Goal: Task Accomplishment & Management: Manage account settings

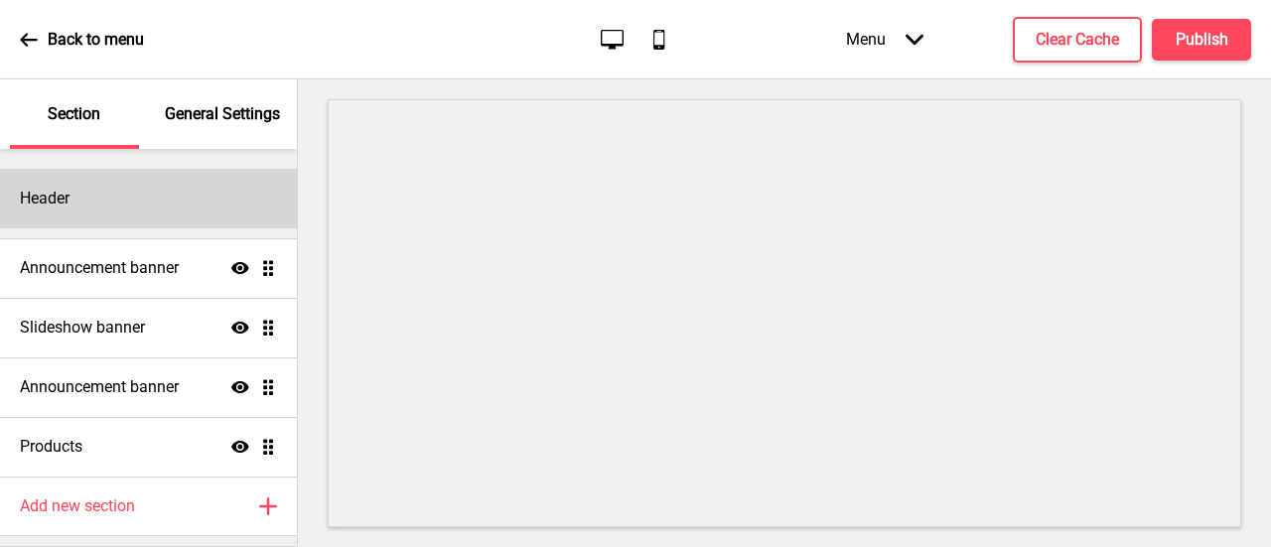
click at [88, 210] on div "Header" at bounding box center [148, 199] width 297 height 60
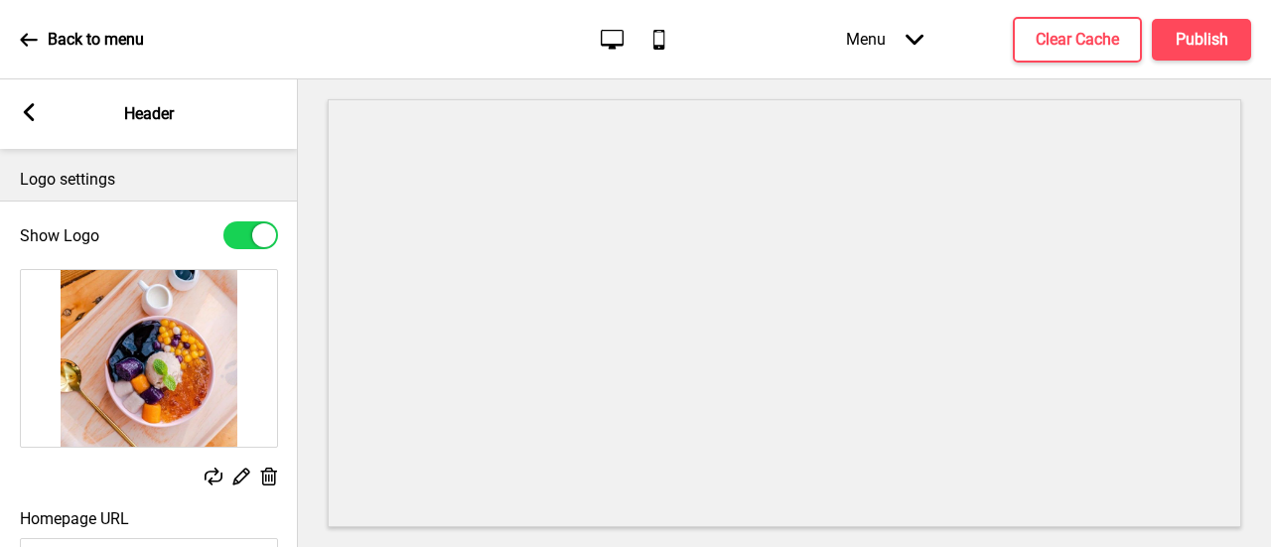
drag, startPoint x: 1243, startPoint y: 147, endPoint x: 1244, endPoint y: 194, distance: 46.7
click at [1244, 194] on div at bounding box center [784, 313] width 973 height 468
click at [119, 520] on label "Homepage URL" at bounding box center [74, 519] width 109 height 19
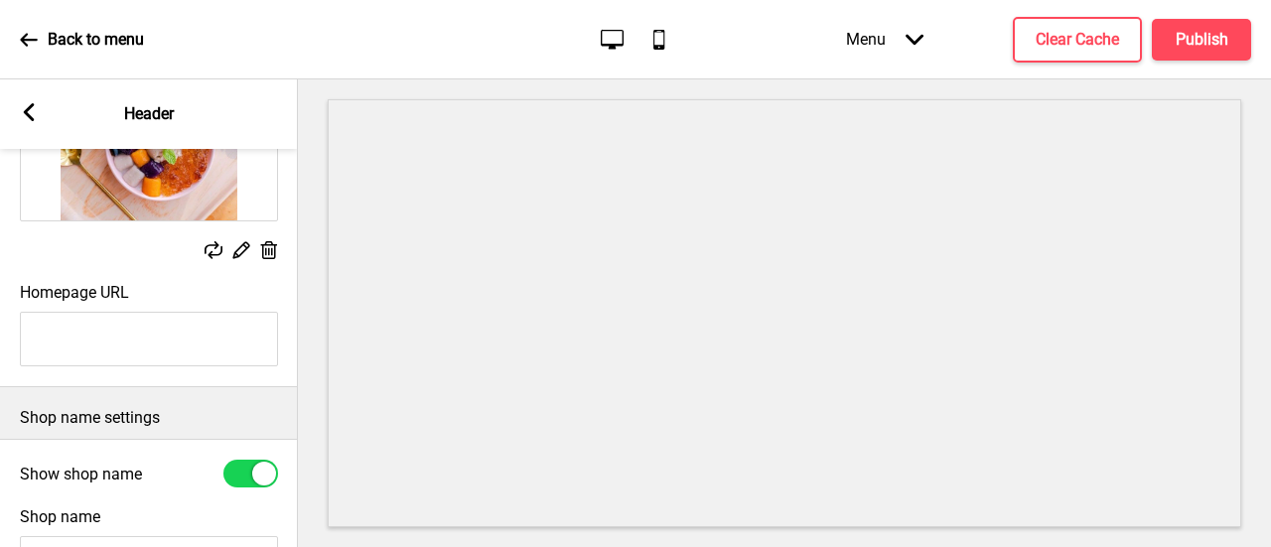
click at [65, 418] on p "Shop name settings" at bounding box center [149, 418] width 258 height 22
click at [151, 403] on div "Shop name settings" at bounding box center [149, 413] width 298 height 52
click at [92, 526] on label "Shop name" at bounding box center [60, 517] width 80 height 19
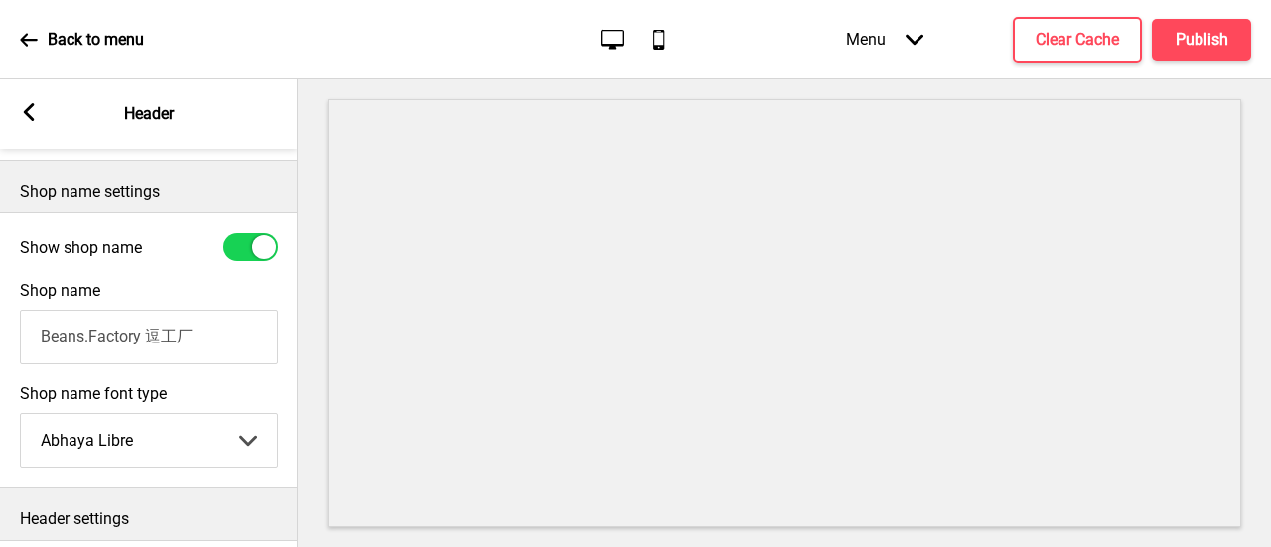
click at [144, 346] on input "Beans.Factory 逗工厂" at bounding box center [149, 337] width 258 height 55
type input "Beans.Factory SG - Beancurd & Desserts @ Kovan"
click at [220, 503] on div "Header settings" at bounding box center [149, 515] width 298 height 52
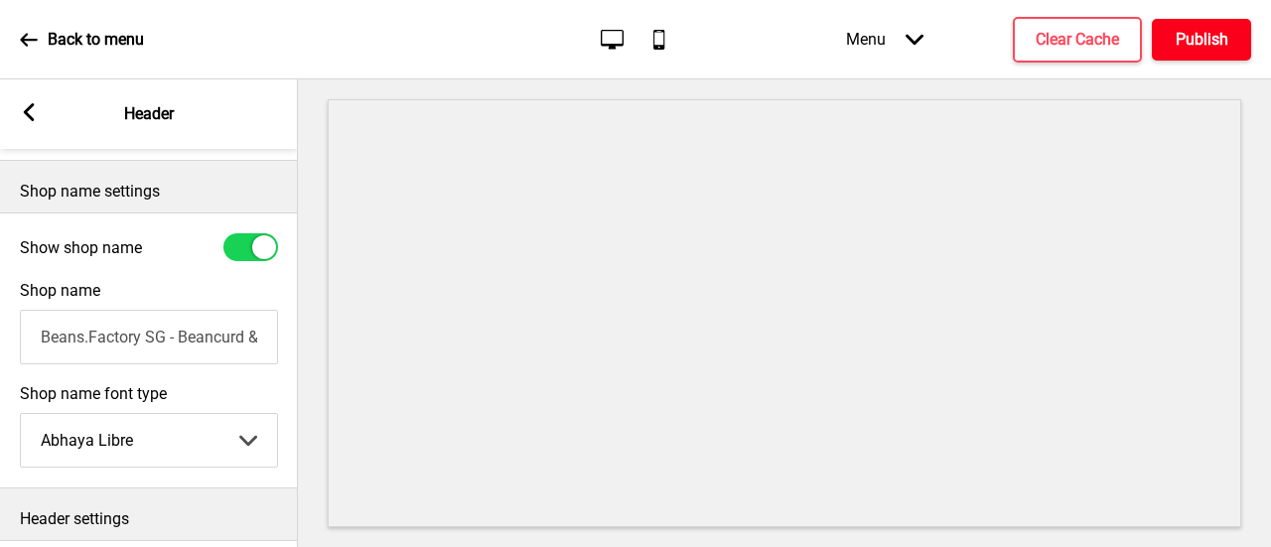
click at [1184, 21] on button "Publish" at bounding box center [1201, 40] width 99 height 42
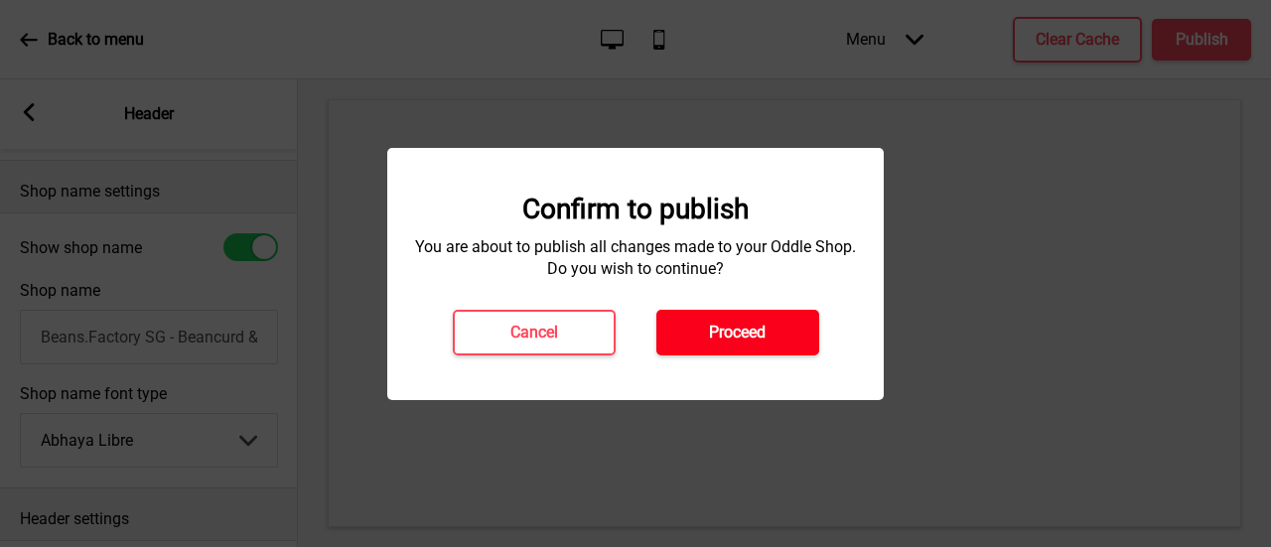
click at [775, 315] on button "Proceed" at bounding box center [738, 333] width 163 height 46
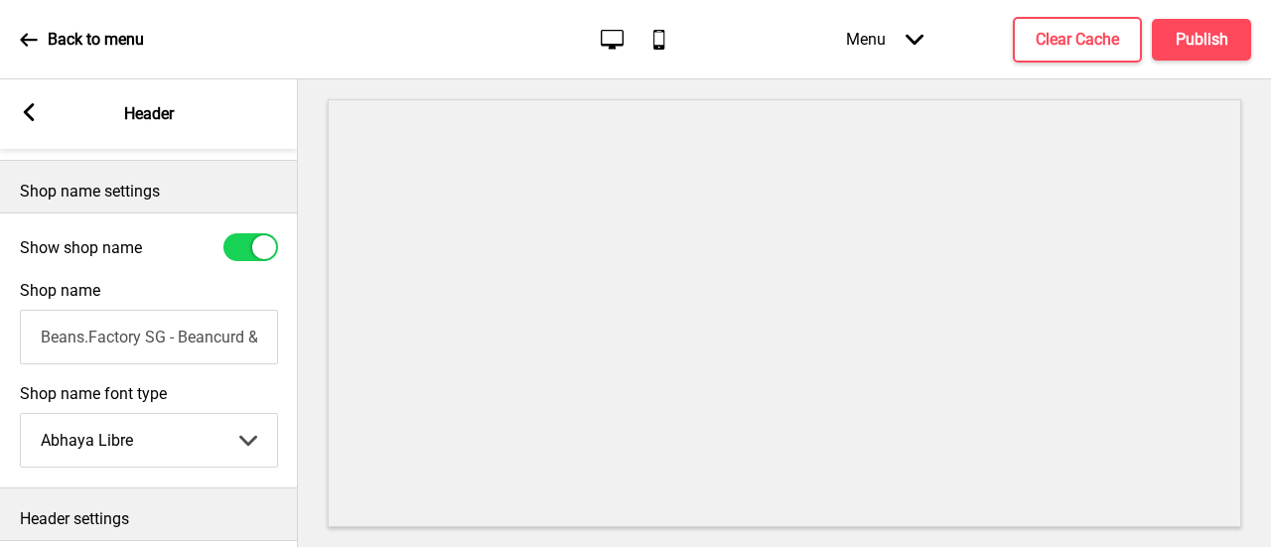
click at [169, 510] on div "Header settings" at bounding box center [149, 515] width 298 height 52
click at [20, 113] on rect at bounding box center [29, 112] width 18 height 18
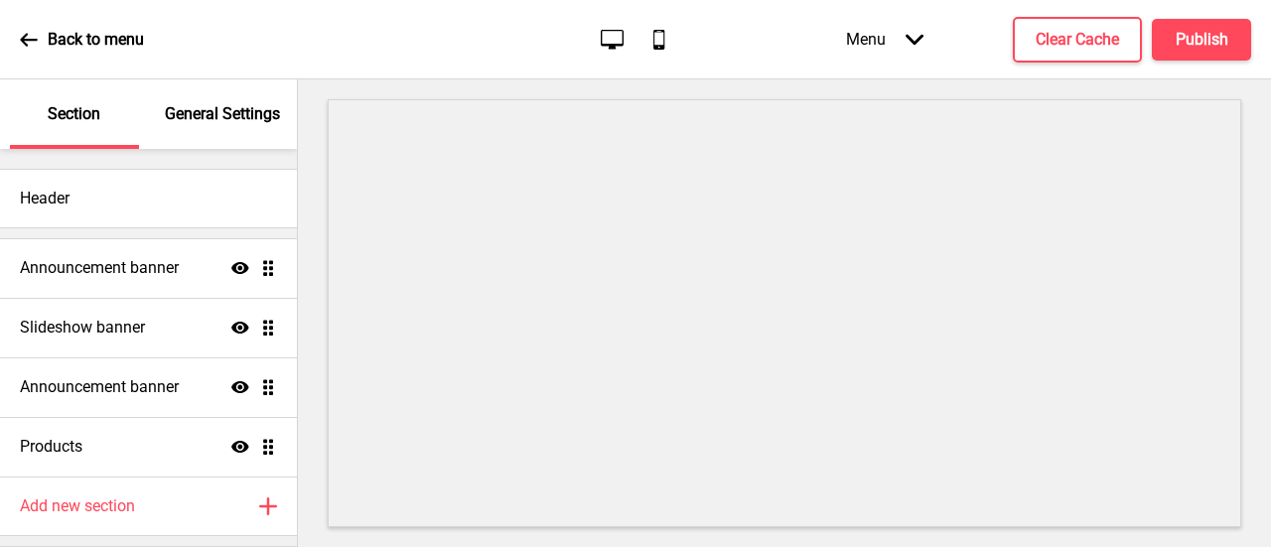
scroll to position [58, 0]
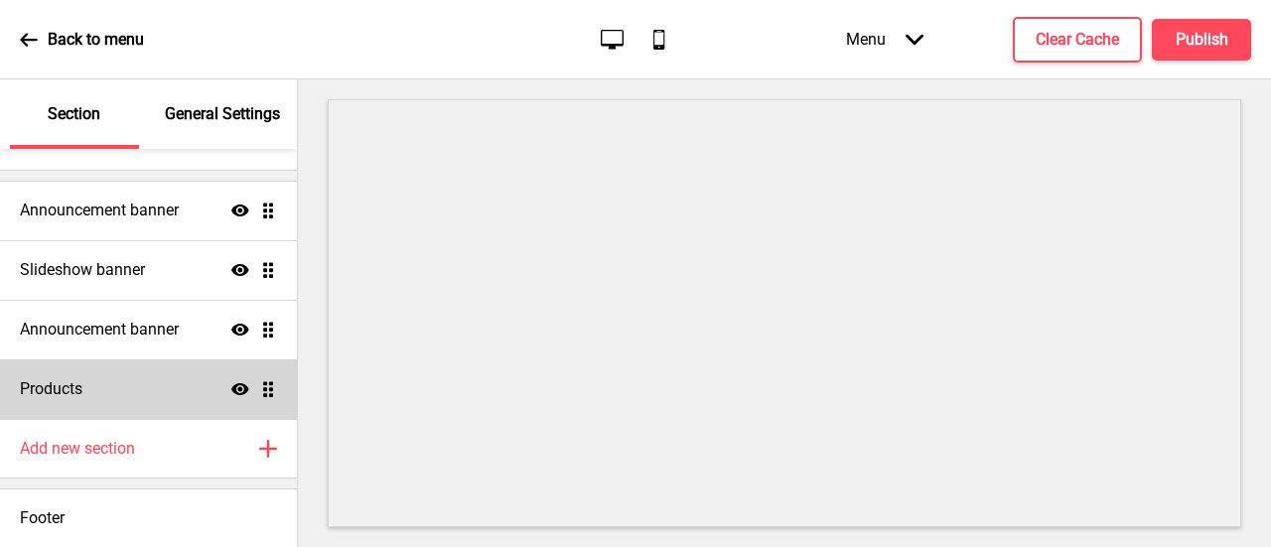
click at [231, 392] on icon at bounding box center [240, 389] width 18 height 12
click at [231, 382] on icon at bounding box center [240, 388] width 18 height 15
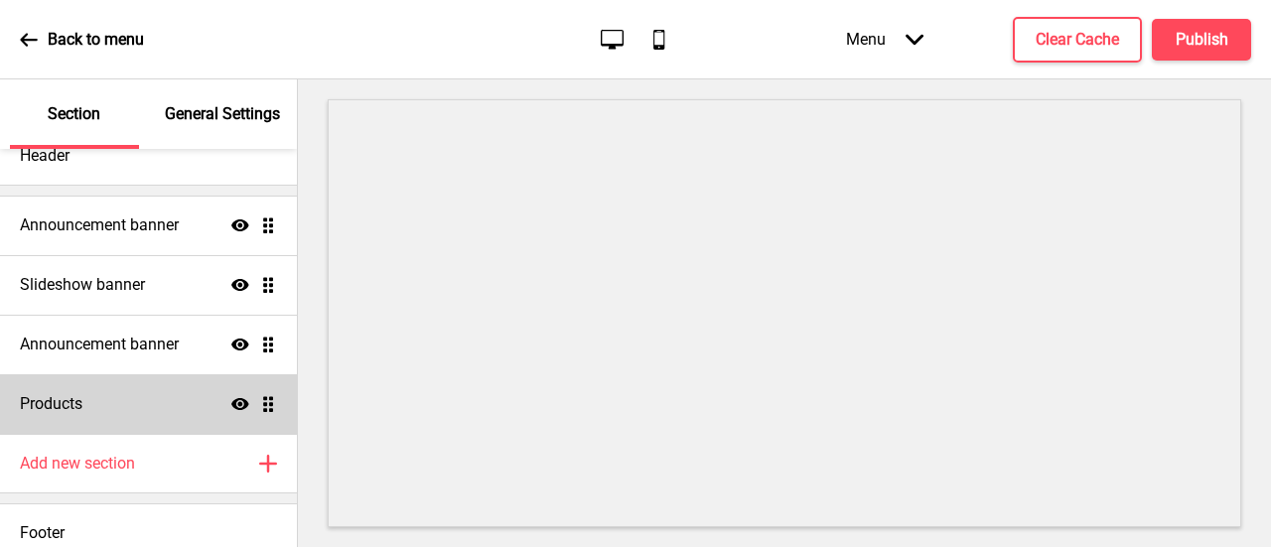
scroll to position [0, 0]
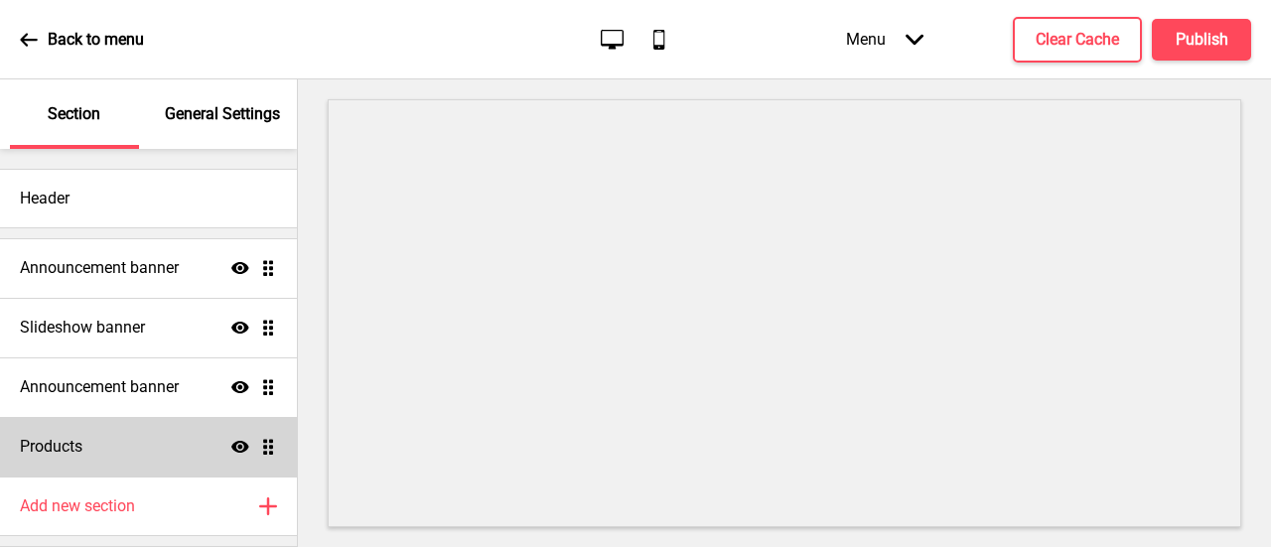
click at [231, 116] on p "General Settings" at bounding box center [222, 114] width 115 height 22
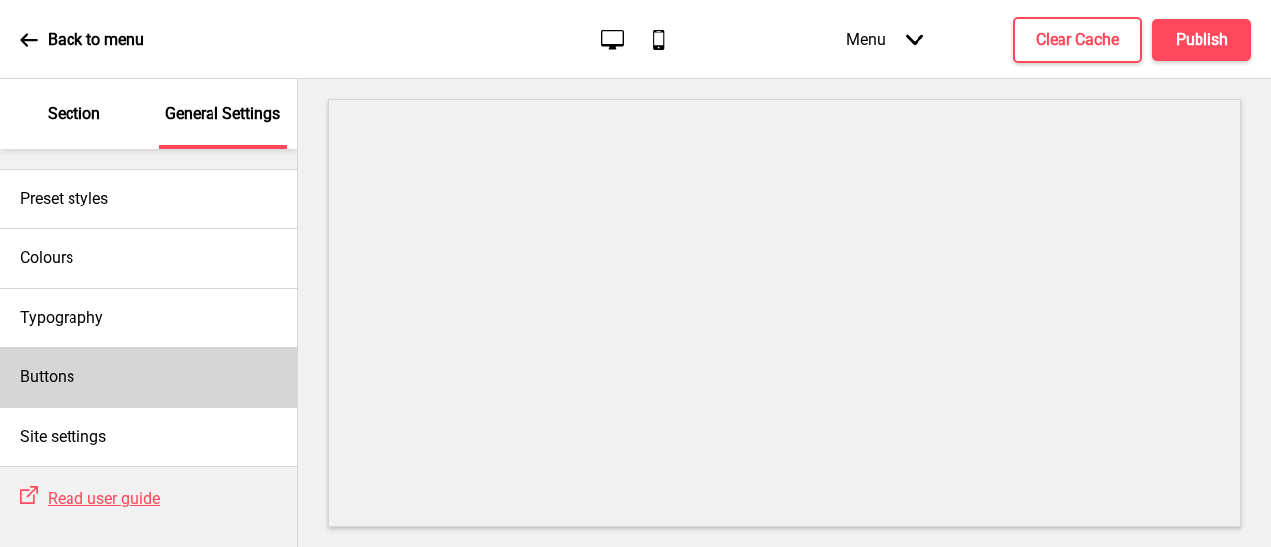
click at [175, 379] on div "Buttons" at bounding box center [148, 378] width 297 height 60
select select "raised"
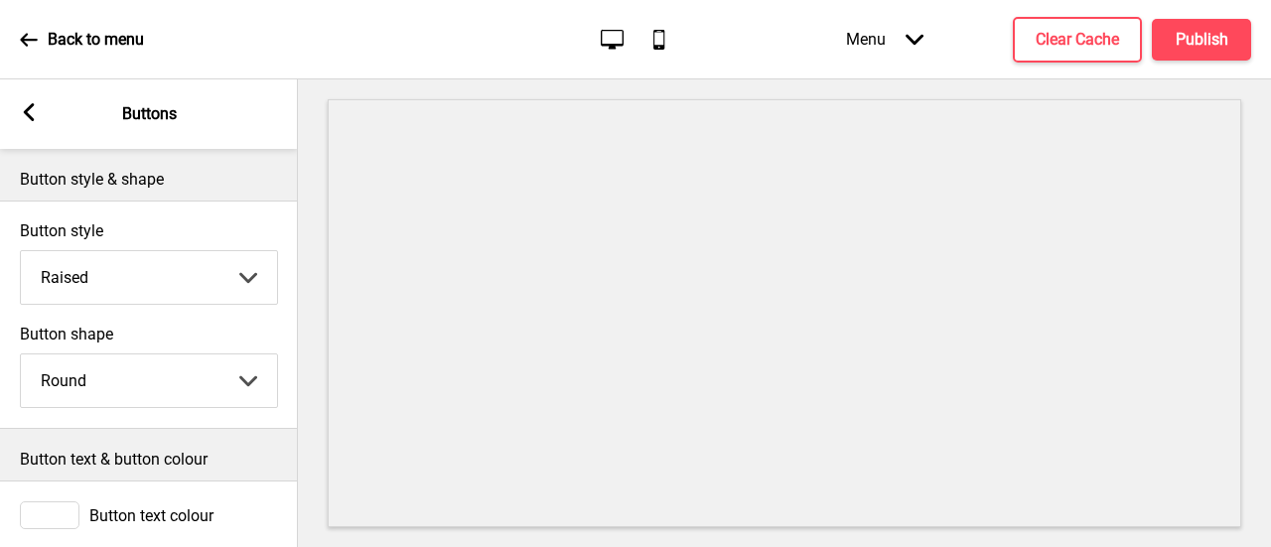
click at [86, 36] on p "Back to menu" at bounding box center [96, 40] width 96 height 22
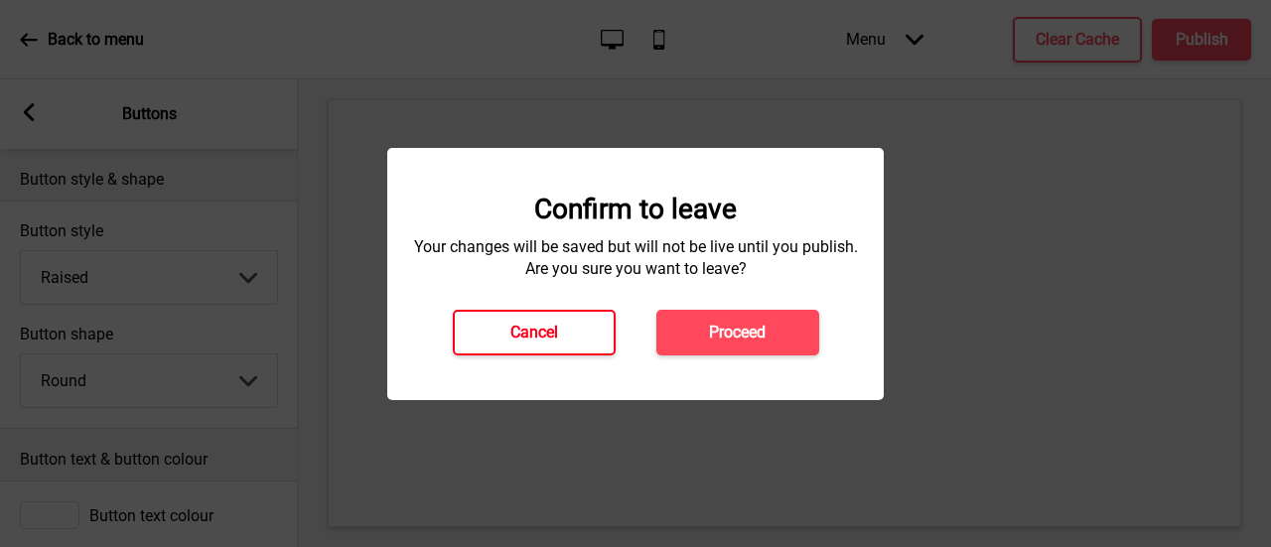
click at [556, 319] on button "Cancel" at bounding box center [534, 333] width 163 height 46
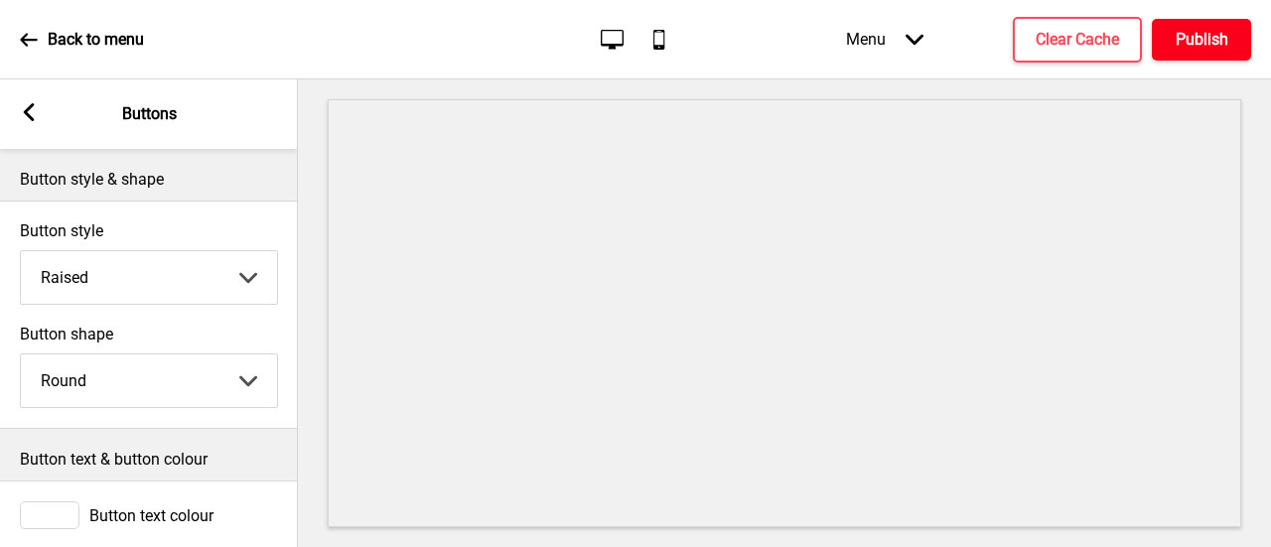
click at [1210, 29] on h4 "Publish" at bounding box center [1202, 40] width 53 height 22
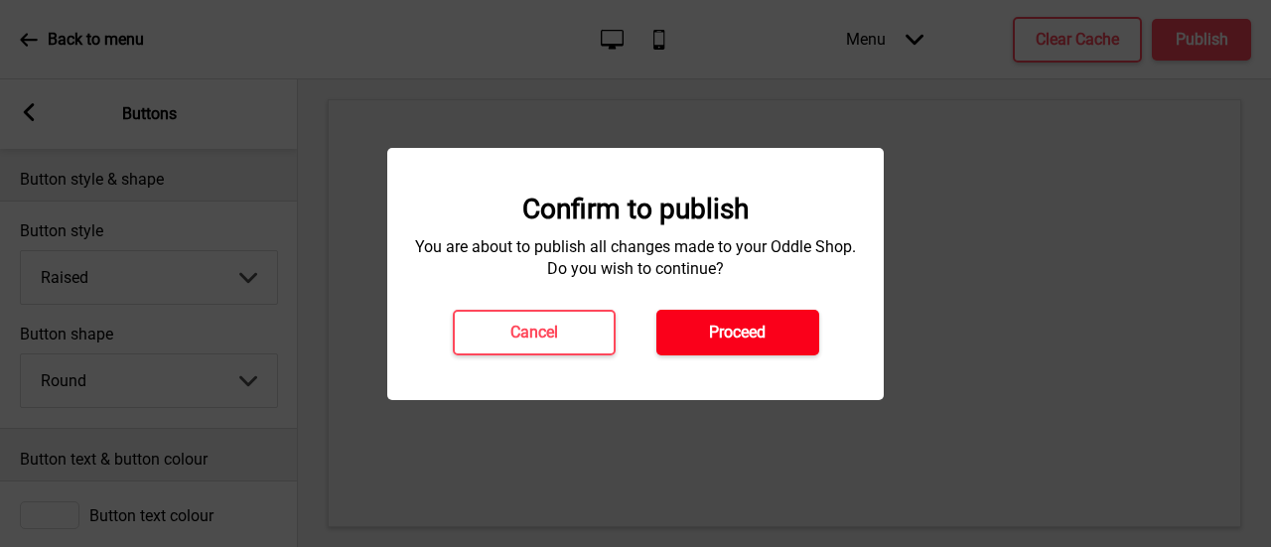
click at [752, 322] on h4 "Proceed" at bounding box center [737, 333] width 57 height 22
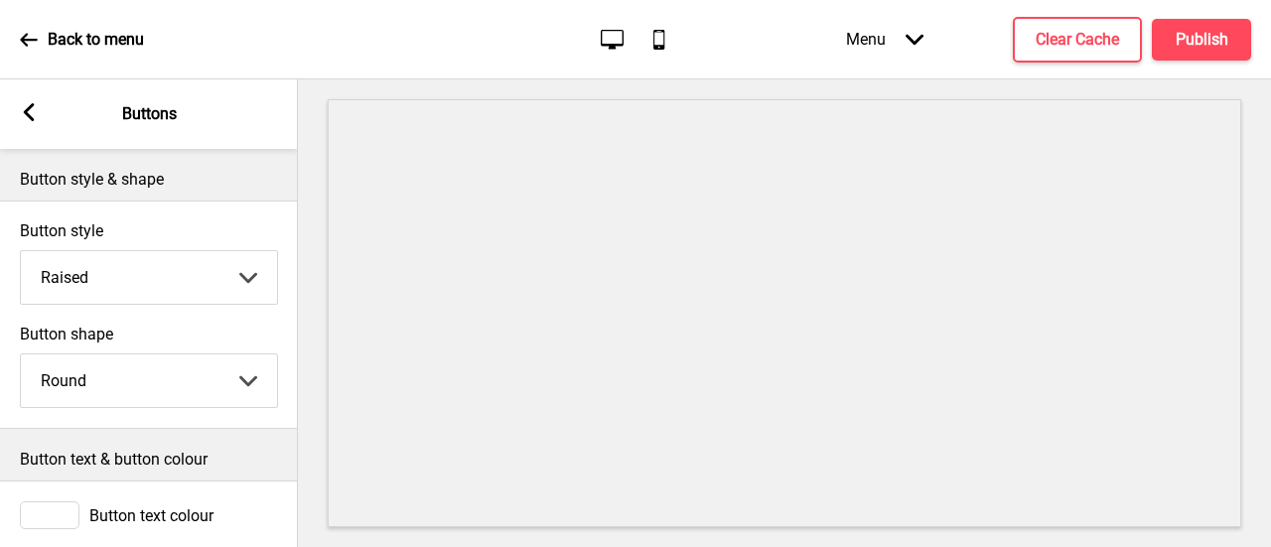
click at [908, 43] on icon "Arrow down" at bounding box center [915, 40] width 18 height 18
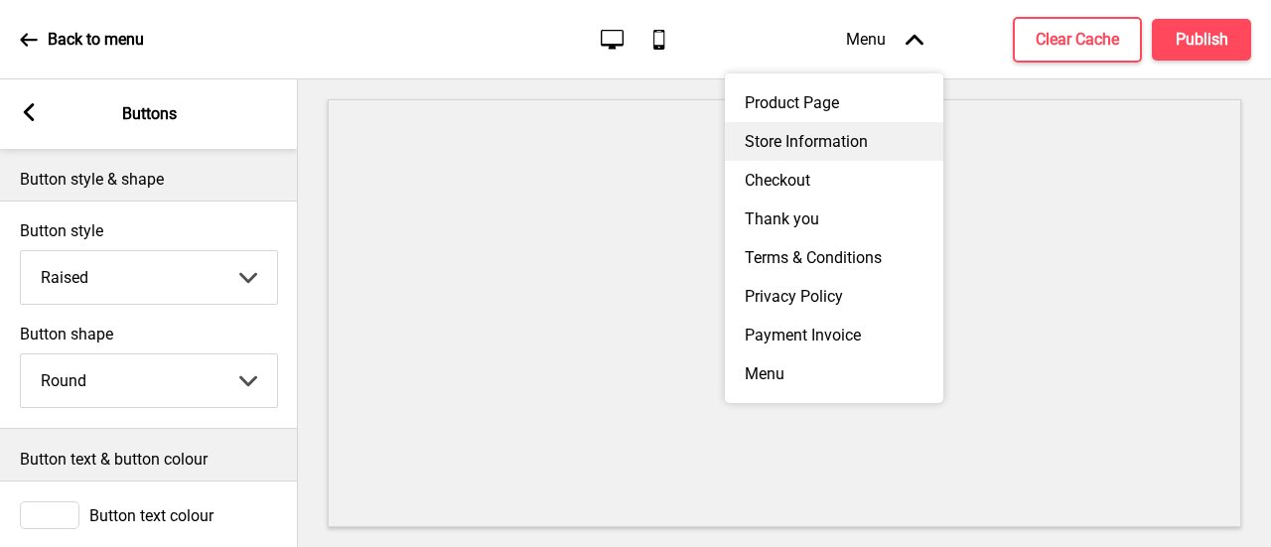
drag, startPoint x: 805, startPoint y: 140, endPoint x: 777, endPoint y: 141, distance: 27.8
click at [777, 141] on div "Store Information" at bounding box center [834, 141] width 219 height 39
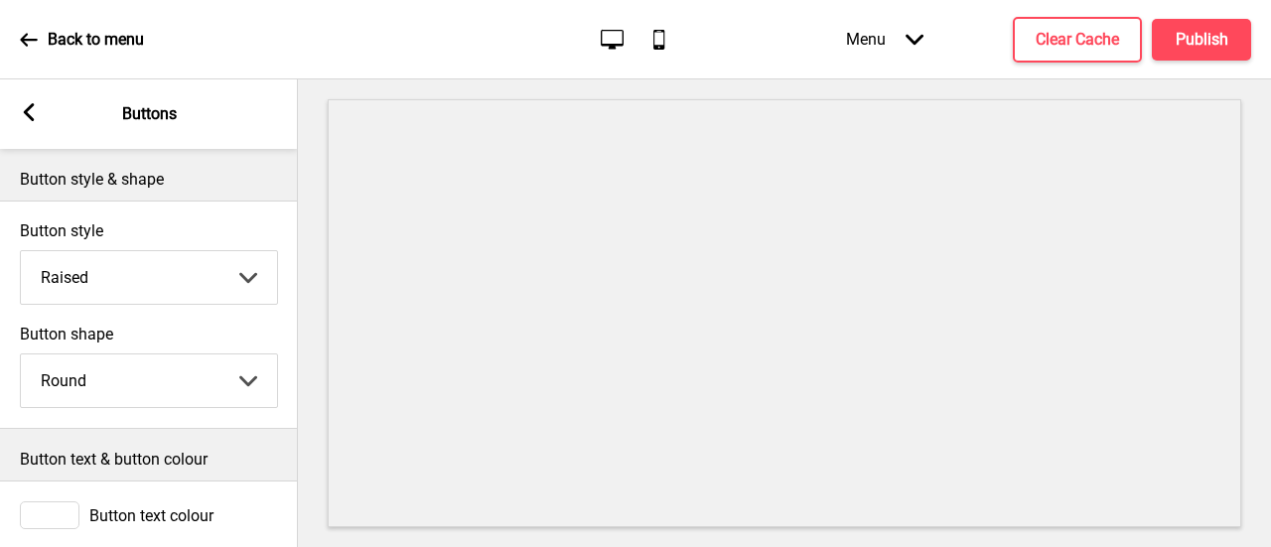
click at [914, 43] on icon at bounding box center [915, 39] width 18 height 11
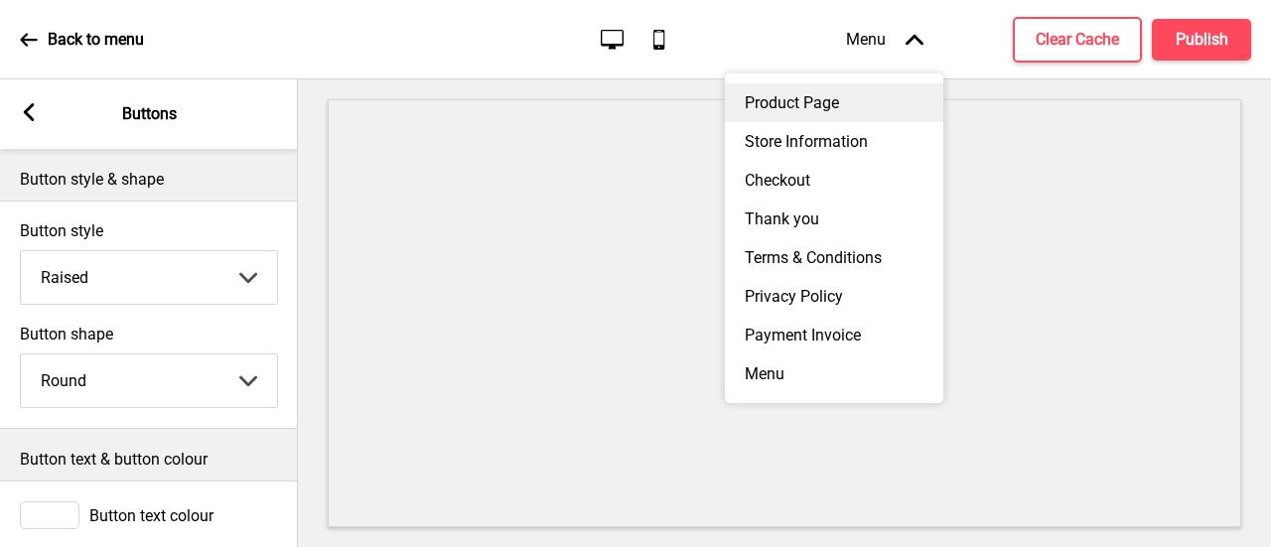
click at [845, 88] on div "Product Page" at bounding box center [834, 102] width 219 height 39
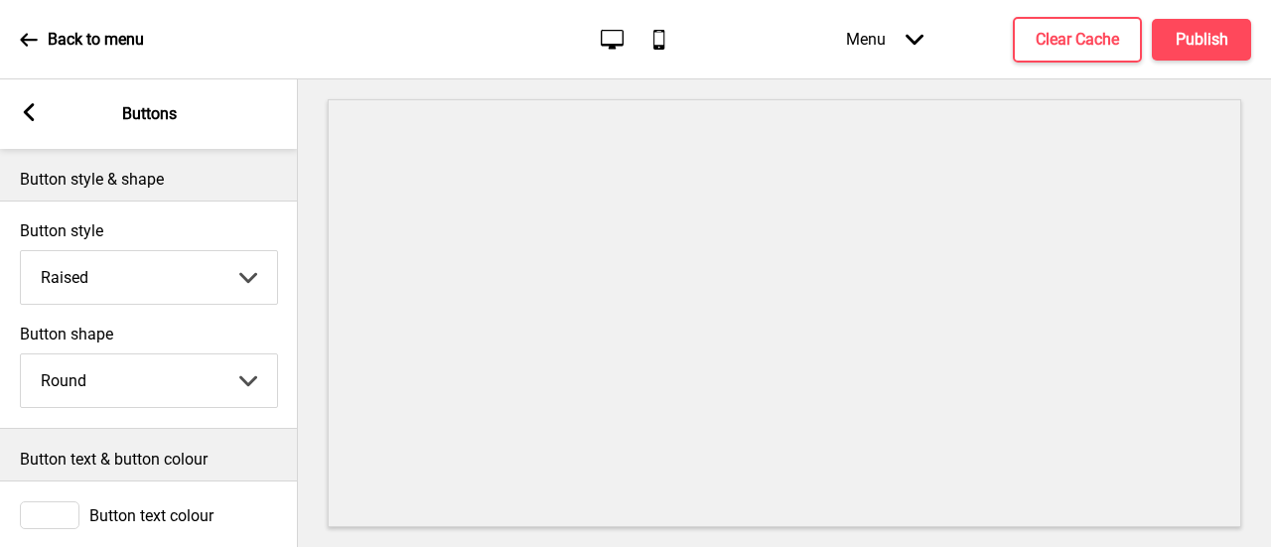
click at [29, 123] on div "Arrow left" at bounding box center [29, 114] width 18 height 22
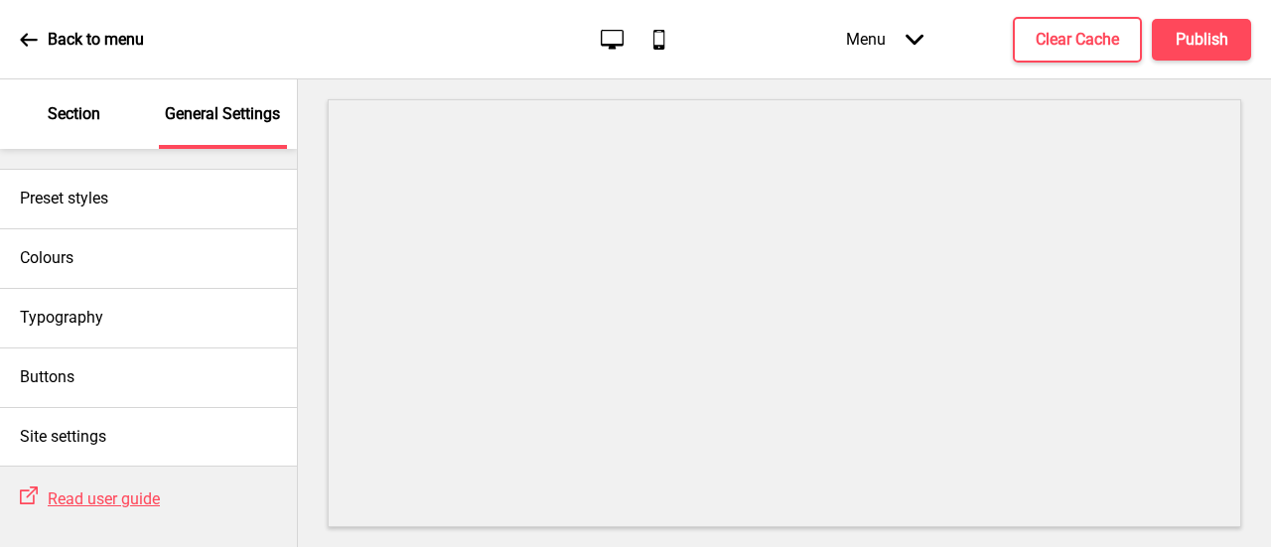
click at [29, 123] on div "Section" at bounding box center [74, 114] width 129 height 70
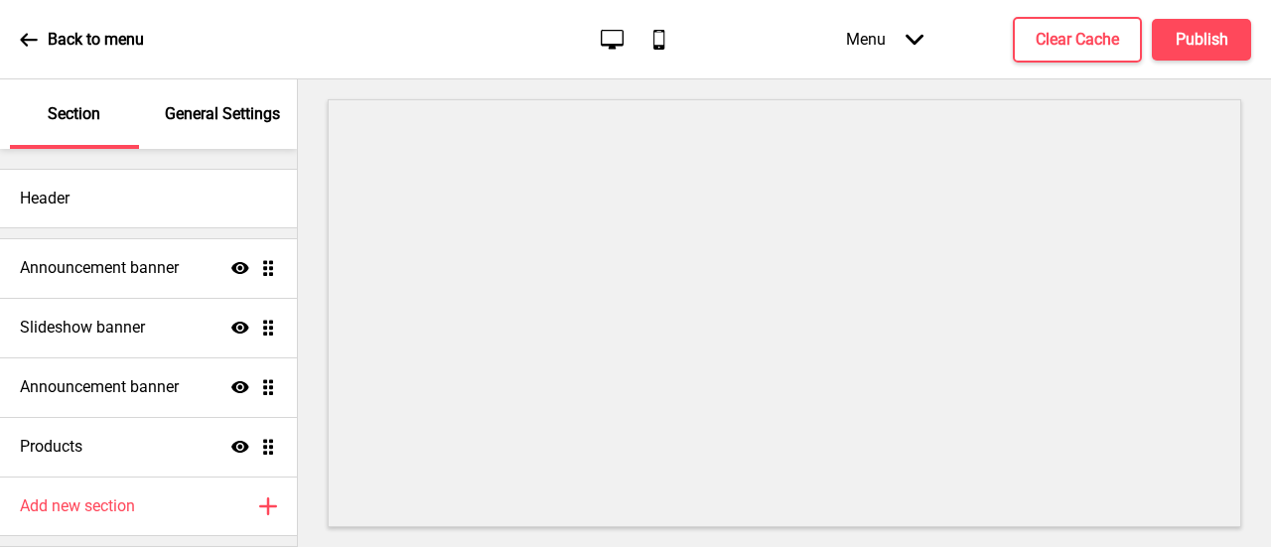
click at [28, 39] on icon at bounding box center [28, 39] width 17 height 13
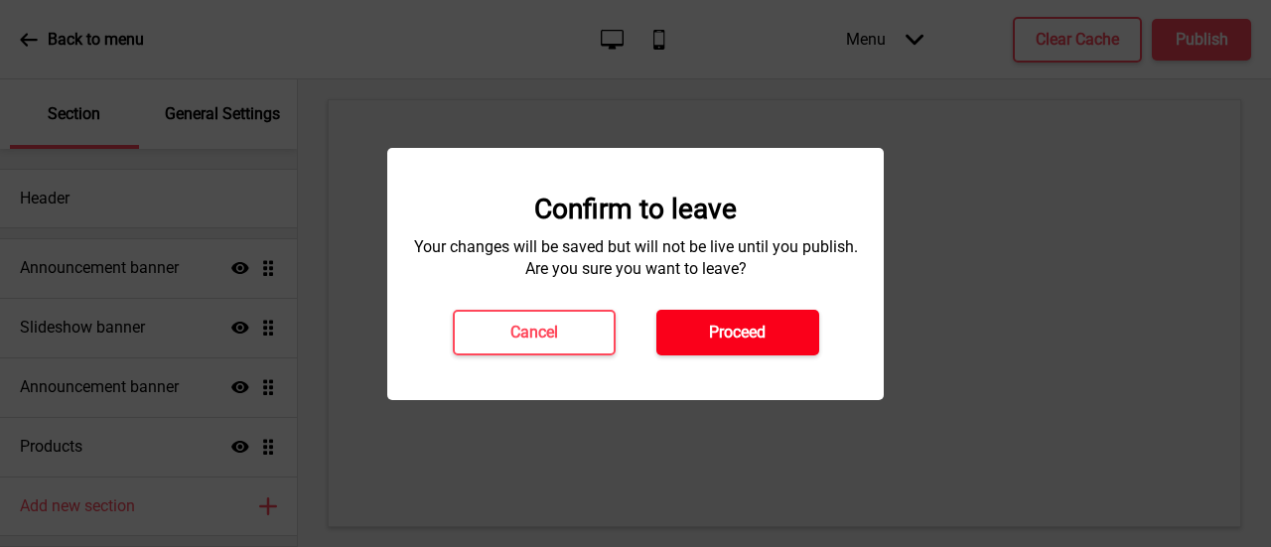
click at [748, 323] on h4 "Proceed" at bounding box center [737, 333] width 57 height 22
